Goal: Transaction & Acquisition: Purchase product/service

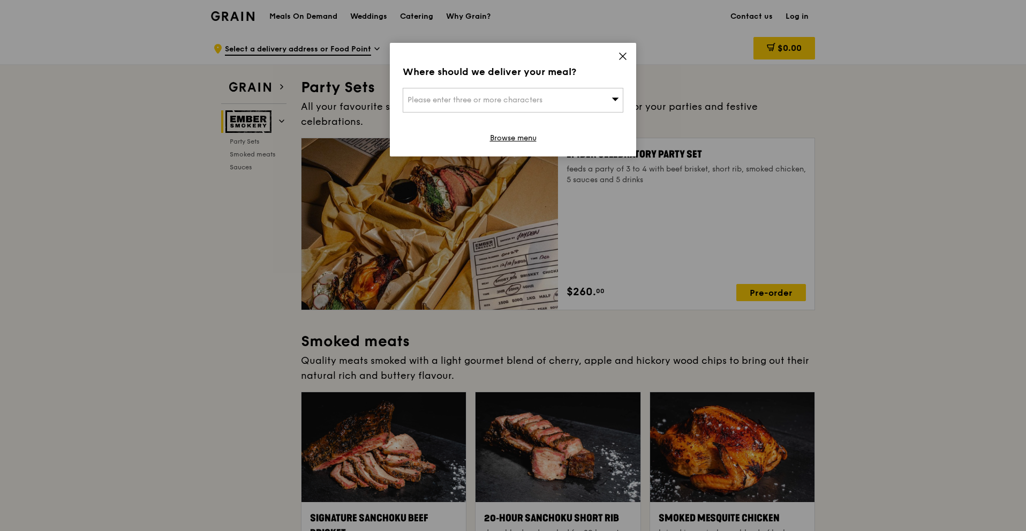
click at [612, 55] on div "Where should we deliver your meal? Please enter three or more characters Browse…" at bounding box center [513, 100] width 246 height 114
click at [617, 47] on div "Where should we deliver your meal? Please enter three or more characters Browse…" at bounding box center [513, 100] width 246 height 114
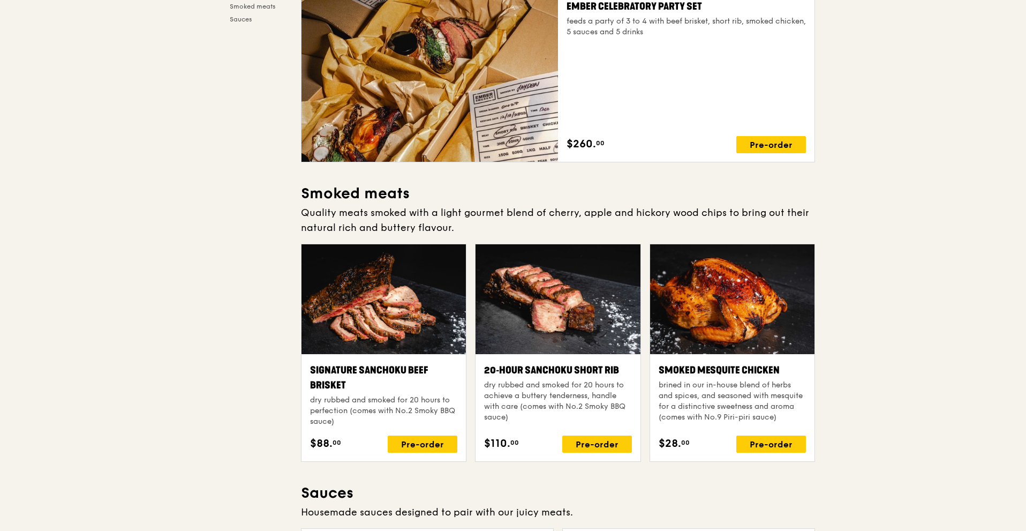
scroll to position [375, 0]
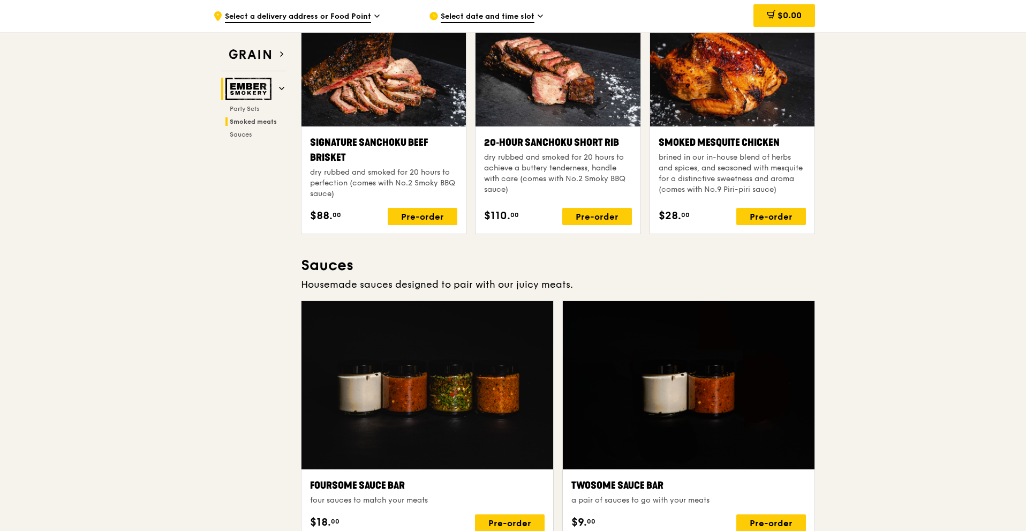
click at [257, 90] on img at bounding box center [249, 89] width 49 height 22
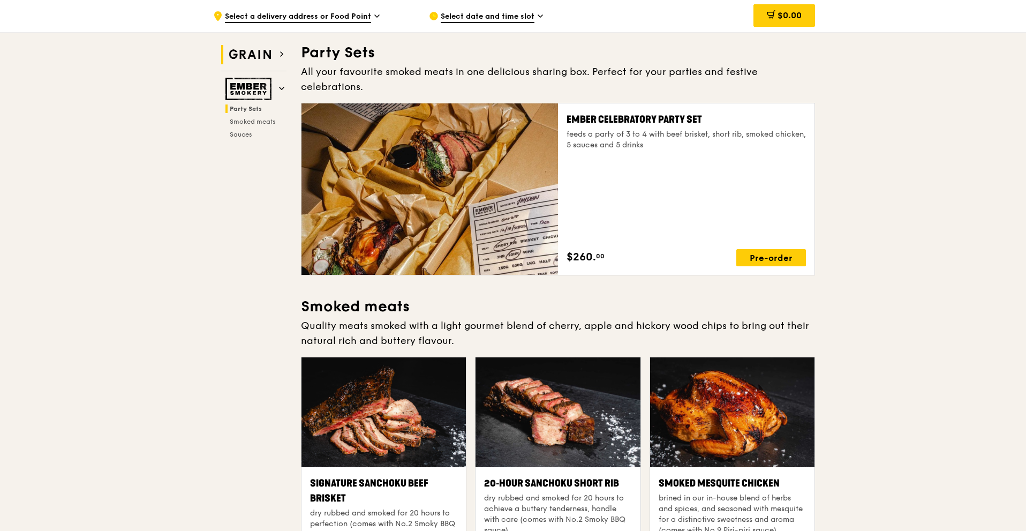
click at [267, 60] on img at bounding box center [249, 54] width 49 height 19
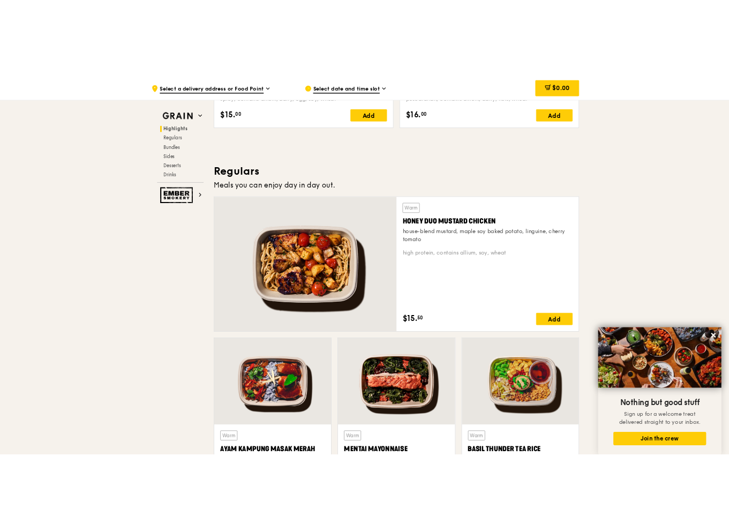
scroll to position [623, 0]
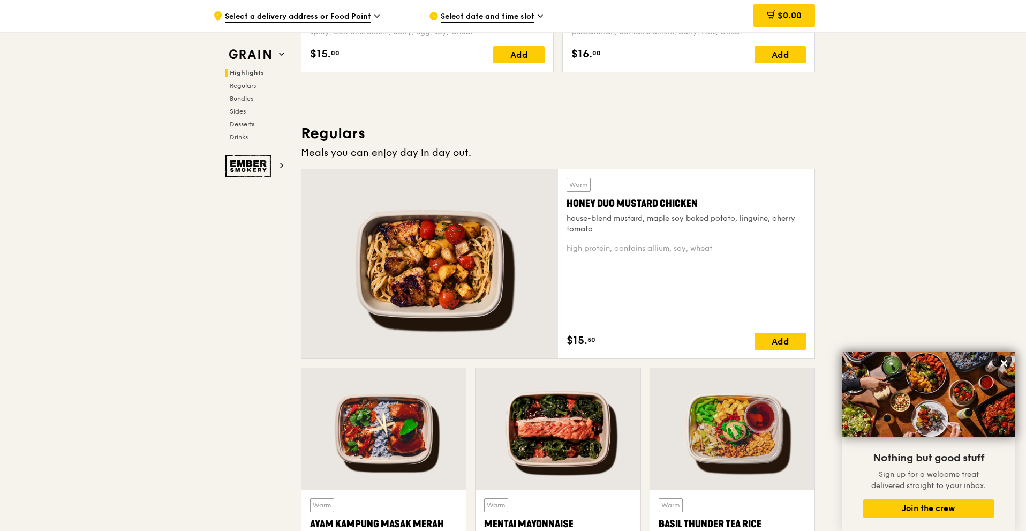
click at [508, 237] on div at bounding box center [429, 263] width 256 height 189
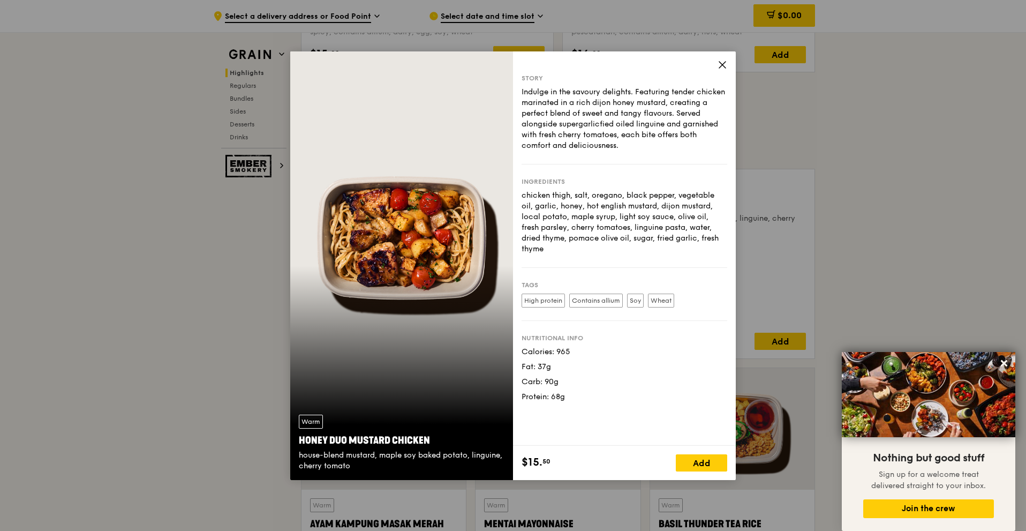
click at [474, 248] on div "Warm Honey Duo Mustard Chicken house-blend mustard, maple soy baked potato, lin…" at bounding box center [401, 265] width 223 height 428
drag, startPoint x: 471, startPoint y: 209, endPoint x: 682, endPoint y: 77, distance: 248.5
click at [682, 77] on div "Warm Honey Duo Mustard Chicken house-blend mustard, maple soy baked potato, lin…" at bounding box center [512, 265] width 445 height 428
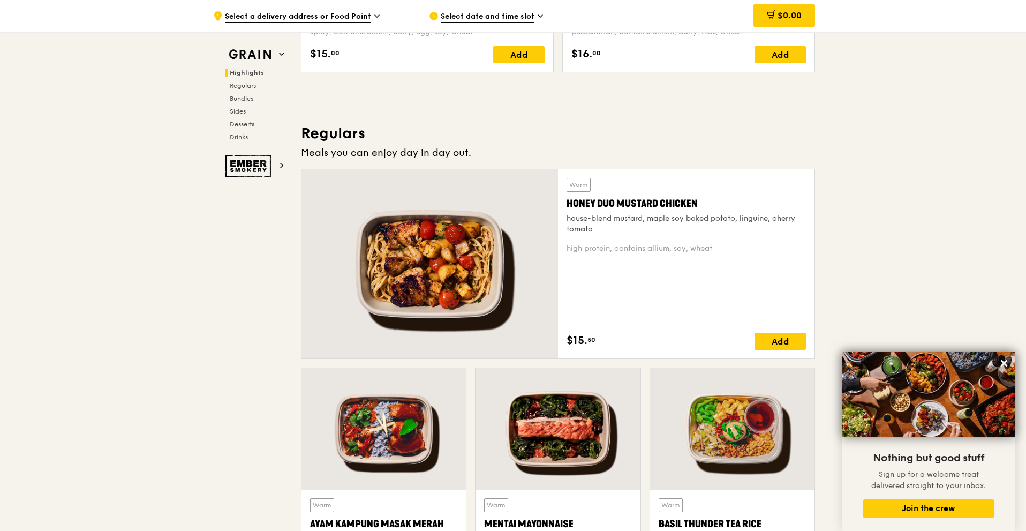
drag, startPoint x: 418, startPoint y: 259, endPoint x: 516, endPoint y: 241, distance: 99.6
click at [516, 241] on div at bounding box center [429, 263] width 256 height 189
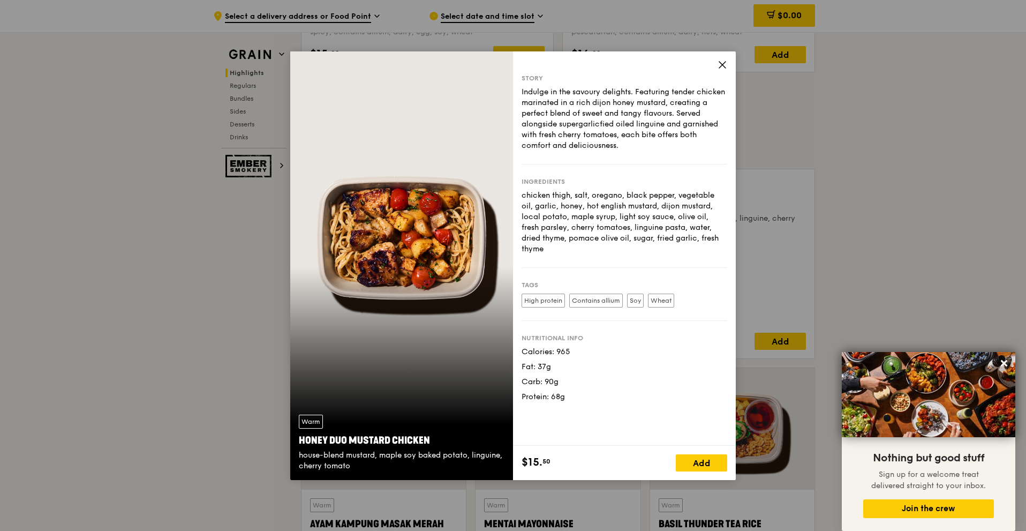
drag, startPoint x: 463, startPoint y: 224, endPoint x: 871, endPoint y: 147, distance: 415.6
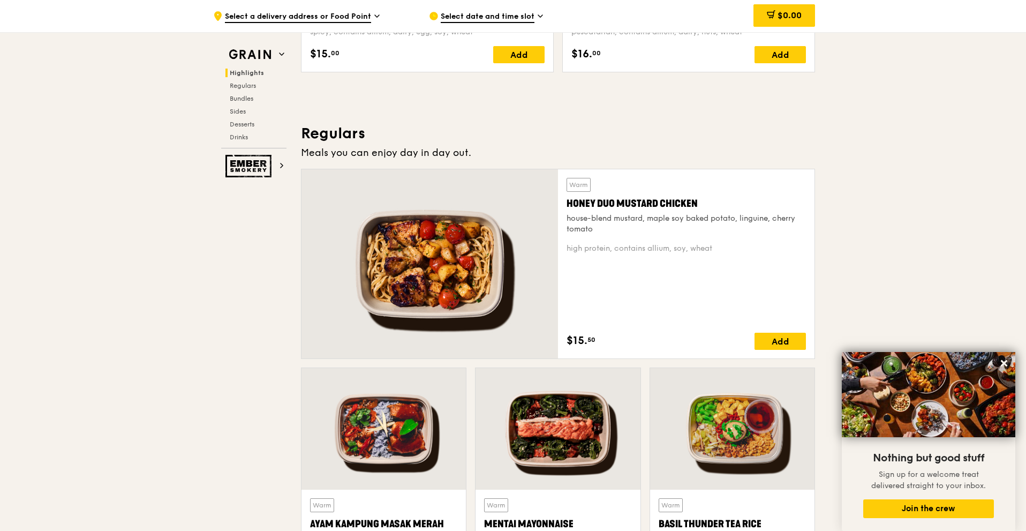
drag, startPoint x: 447, startPoint y: 268, endPoint x: 979, endPoint y: 152, distance: 544.7
click at [701, 201] on div "Honey Duo Mustard Chicken" at bounding box center [685, 203] width 239 height 15
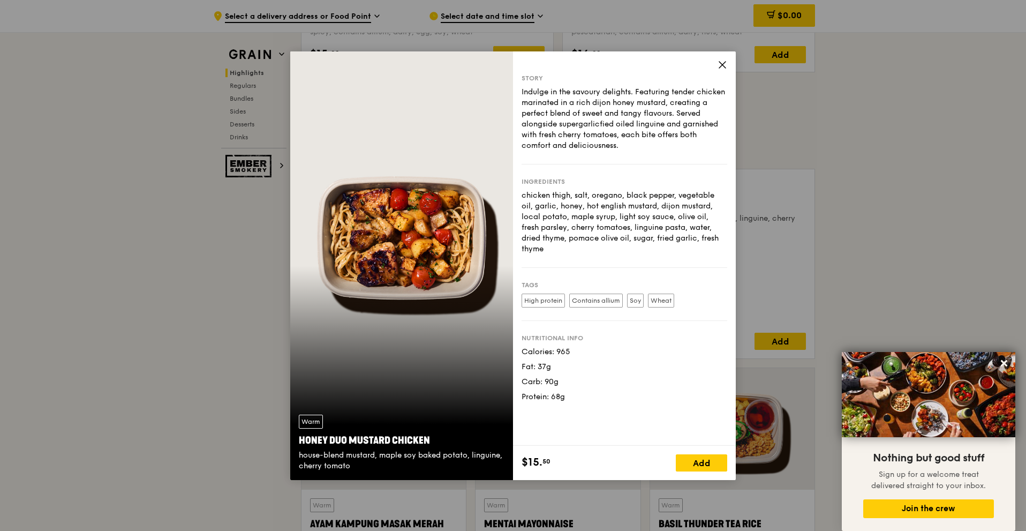
drag, startPoint x: 425, startPoint y: 214, endPoint x: 263, endPoint y: 343, distance: 207.2
click at [263, 343] on div "Warm Honey Duo Mustard Chicken house-blend mustard, maple soy baked potato, lin…" at bounding box center [513, 265] width 1026 height 531
click at [374, 259] on div "Warm Honey Duo Mustard Chicken house-blend mustard, maple soy baked potato, lin…" at bounding box center [401, 265] width 223 height 428
drag, startPoint x: 386, startPoint y: 247, endPoint x: 451, endPoint y: 258, distance: 66.2
click at [451, 258] on div "Warm Honey Duo Mustard Chicken house-blend mustard, maple soy baked potato, lin…" at bounding box center [401, 265] width 223 height 428
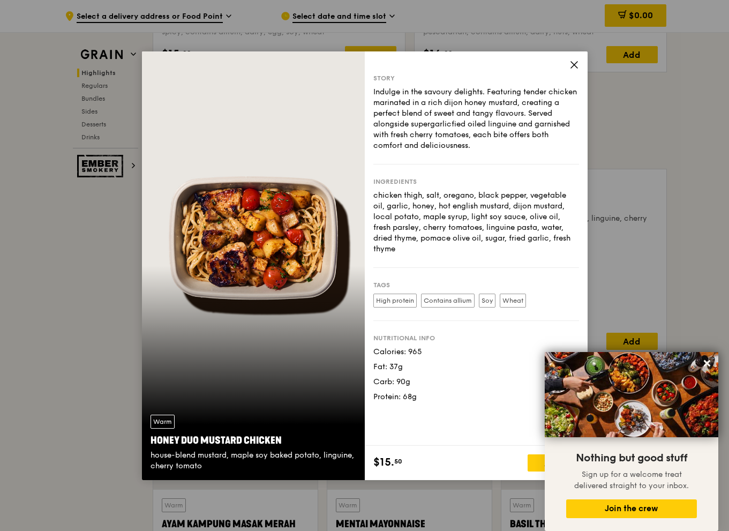
drag, startPoint x: 294, startPoint y: 436, endPoint x: 143, endPoint y: 437, distance: 151.0
click at [143, 437] on div "Warm Honey Duo Mustard Chicken house-blend mustard, maple soy baked potato, lin…" at bounding box center [253, 443] width 223 height 74
copy div "Honey Duo Mustard Chicken"
click at [444, 334] on div "Nutritional info Calories: 965 Fat: 37g Carb: 90g Protein: 68g" at bounding box center [476, 361] width 206 height 81
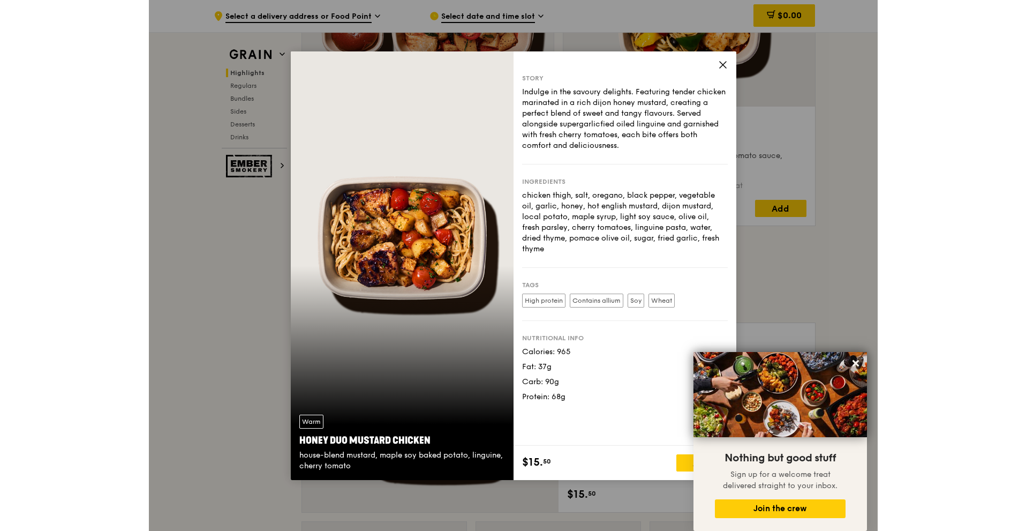
scroll to position [463, 0]
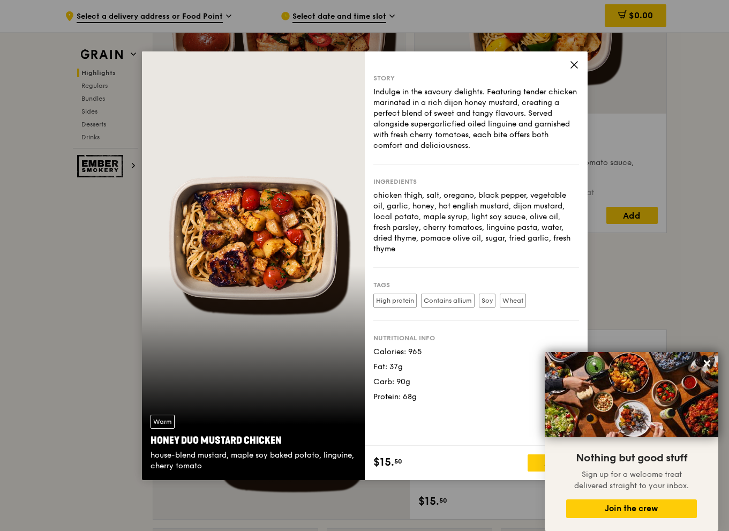
drag, startPoint x: 433, startPoint y: 232, endPoint x: 421, endPoint y: 200, distance: 34.9
click at [425, 209] on div "chicken thigh, salt, oregano, black pepper, vegetable oil, garlic, honey, hot e…" at bounding box center [476, 222] width 206 height 64
drag, startPoint x: 391, startPoint y: 464, endPoint x: 369, endPoint y: 460, distance: 22.2
click at [369, 460] on div "$15. 50 Add" at bounding box center [476, 462] width 223 height 34
copy div "$15. 50"
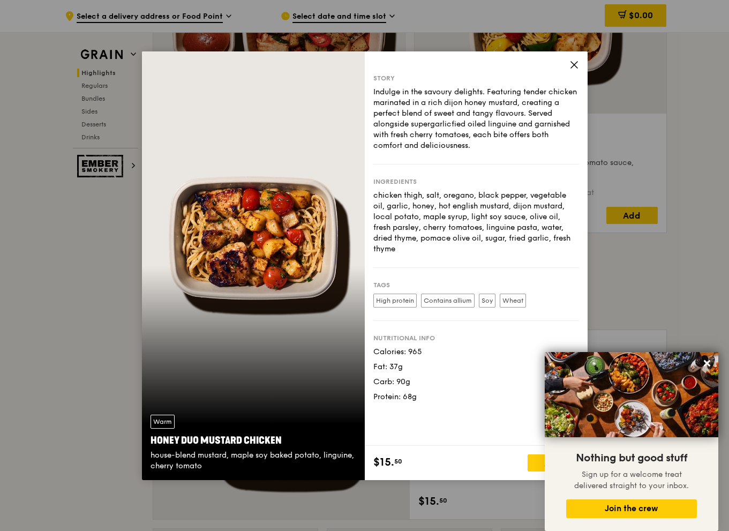
drag, startPoint x: 425, startPoint y: 229, endPoint x: 435, endPoint y: 234, distance: 11.0
click at [426, 233] on div "chicken thigh, salt, oregano, black pepper, vegetable oil, garlic, honey, hot e…" at bounding box center [476, 222] width 206 height 64
click at [541, 268] on div "Tags High protein Contains allium Soy Wheat" at bounding box center [476, 294] width 206 height 53
click at [713, 366] on button at bounding box center [706, 362] width 17 height 17
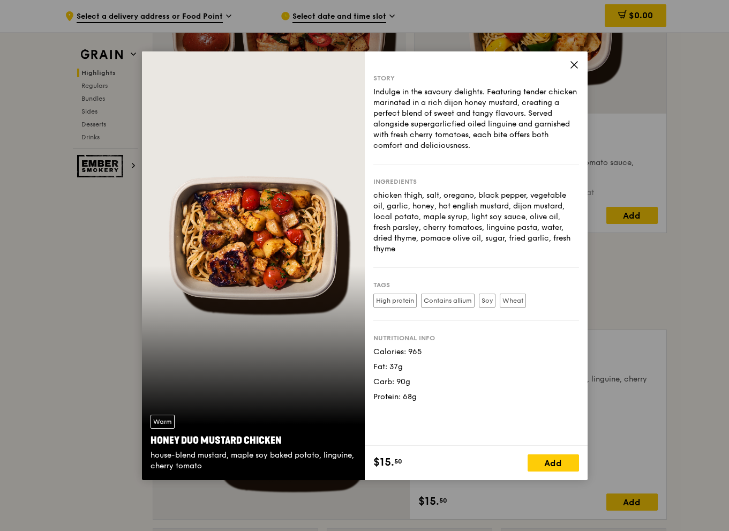
drag, startPoint x: 455, startPoint y: 376, endPoint x: 375, endPoint y: 338, distance: 88.6
click at [375, 346] on div "Calories: 965 Fat: 37g Carb: 90g Protein: 68g" at bounding box center [476, 374] width 206 height 56
copy div "Calories: 965 Fat: 37g Carb: 90g Protein: 68g"
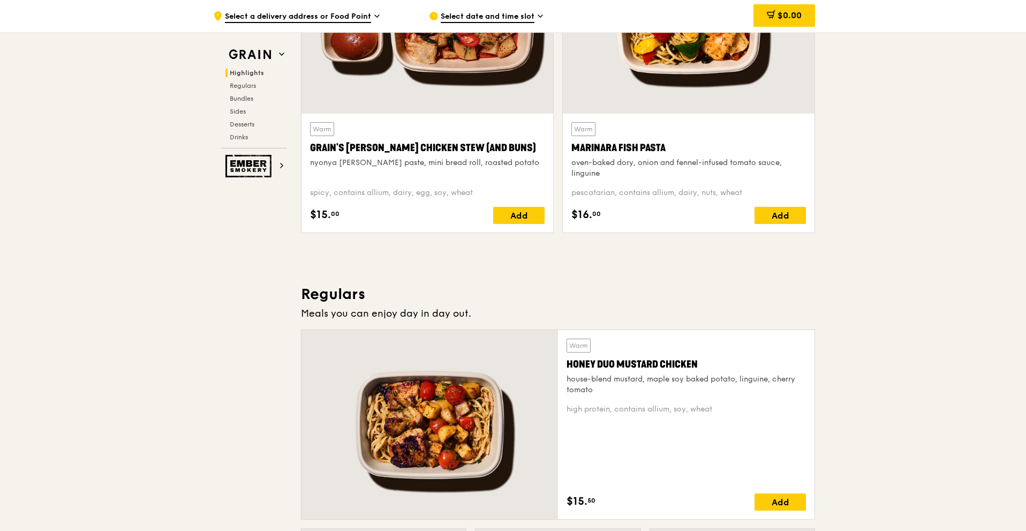
click at [474, 390] on div at bounding box center [429, 424] width 256 height 189
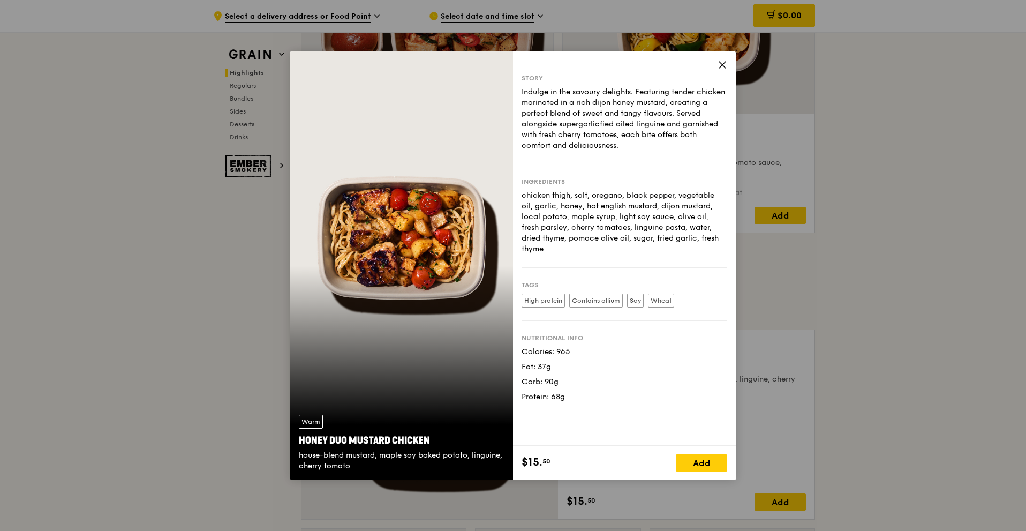
drag, startPoint x: 647, startPoint y: 144, endPoint x: 625, endPoint y: 140, distance: 22.8
click at [625, 140] on div "Indulge in the savoury delights. Featuring tender chicken marinated in a rich d…" at bounding box center [624, 119] width 206 height 64
drag, startPoint x: 634, startPoint y: 85, endPoint x: 642, endPoint y: 90, distance: 9.5
click at [642, 90] on div "Story Indulge in the savoury delights. Featuring tender chicken marinated in a …" at bounding box center [624, 119] width 206 height 90
click at [643, 90] on div "Indulge in the savoury delights. Featuring tender chicken marinated in a rich d…" at bounding box center [624, 119] width 206 height 64
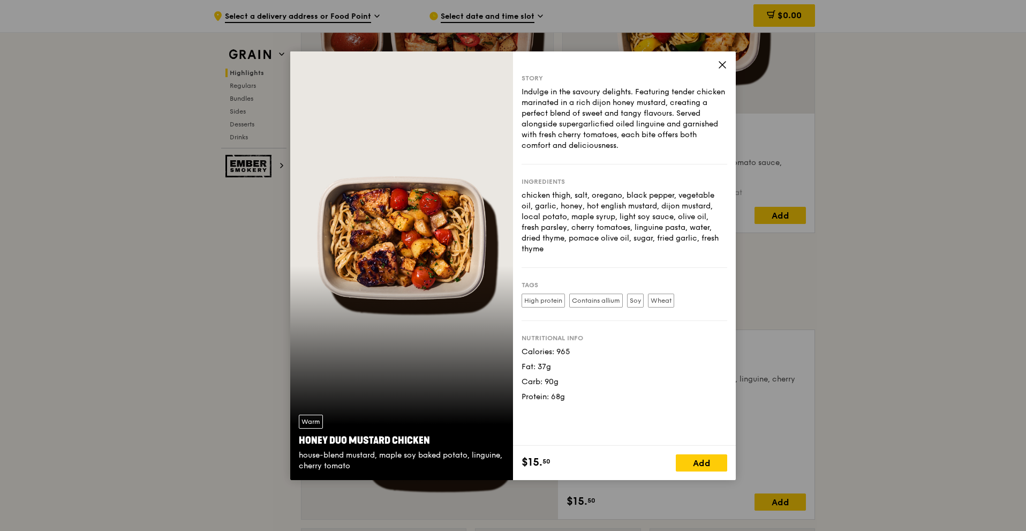
drag, startPoint x: 636, startPoint y: 88, endPoint x: 654, endPoint y: 150, distance: 64.7
click at [654, 150] on div "Indulge in the savoury delights. Featuring tender chicken marinated in a rich d…" at bounding box center [624, 119] width 206 height 64
copy div "Featuring tender chicken marinated in a rich dijon honey mustard, creating a pe…"
drag, startPoint x: 667, startPoint y: 118, endPoint x: 657, endPoint y: 4, distance: 114.4
click at [667, 118] on div "Indulge in the savoury delights. Featuring tender chicken marinated in a rich d…" at bounding box center [624, 119] width 206 height 64
